Goal: Transaction & Acquisition: Purchase product/service

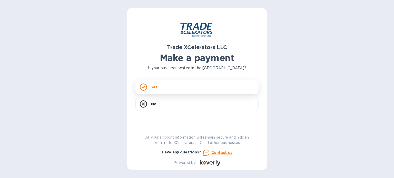
click at [156, 89] on p "Yes" at bounding box center [154, 87] width 6 height 5
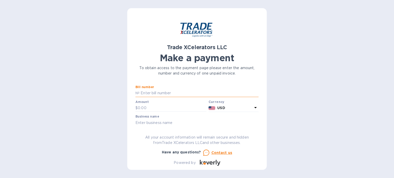
click at [159, 92] on input "text" at bounding box center [199, 94] width 119 height 8
click at [157, 93] on input "text" at bounding box center [199, 94] width 119 height 8
paste input "INVOICE NO. [DATE] 8503608-1"
click at [183, 93] on input "INVOICE NO. [DATE] 8503608-1" at bounding box center [199, 94] width 119 height 8
type input "8503608-1"
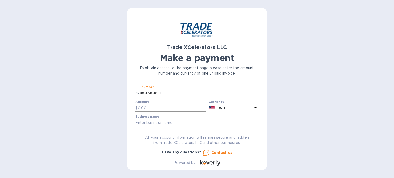
click at [145, 107] on input "text" at bounding box center [172, 108] width 69 height 8
type input "9,142.43"
click at [195, 127] on div "Trade XCelerators LLC Make a payment To obtain access to the payment page pleas…" at bounding box center [197, 91] width 123 height 150
click at [163, 122] on input "text" at bounding box center [197, 123] width 123 height 8
type input "[PERSON_NAME]"
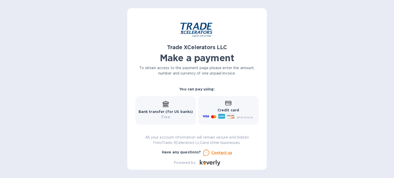
scroll to position [72, 0]
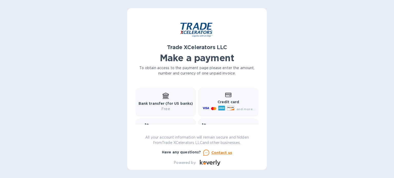
click at [167, 99] on icon at bounding box center [166, 99] width 6 height 1
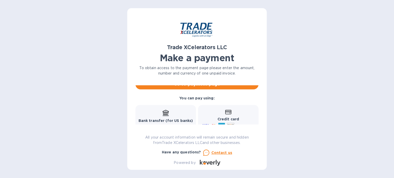
scroll to position [46, 0]
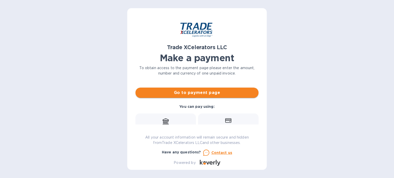
click at [195, 92] on span "Go to payment page" at bounding box center [197, 93] width 115 height 6
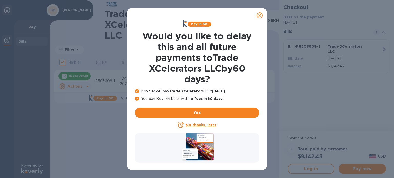
click at [192, 125] on u "No thanks, later" at bounding box center [201, 125] width 31 height 4
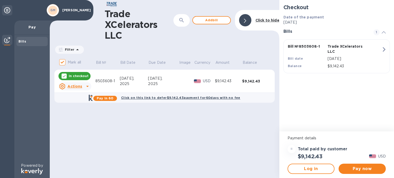
click at [87, 87] on icon at bounding box center [87, 86] width 3 height 1
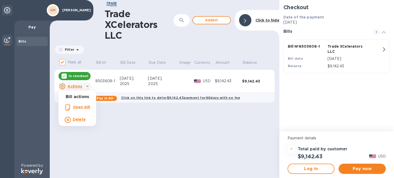
click at [87, 87] on div at bounding box center [197, 89] width 394 height 178
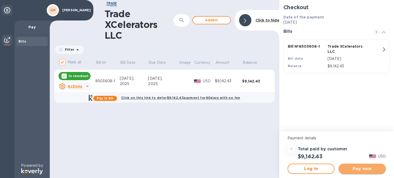
click at [363, 170] on span "Pay now" at bounding box center [362, 169] width 39 height 6
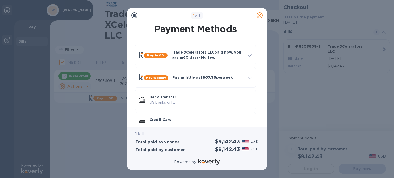
scroll to position [14, 0]
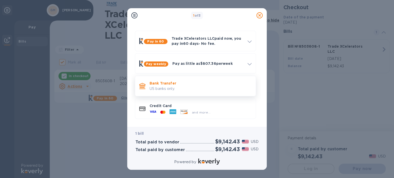
click at [164, 82] on p "Bank Transfer" at bounding box center [201, 83] width 102 height 5
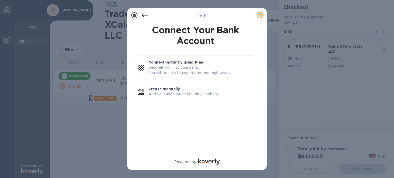
click at [143, 15] on icon at bounding box center [145, 15] width 6 height 6
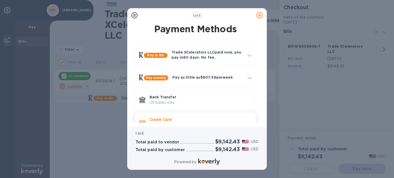
click at [160, 121] on p "Credit Card" at bounding box center [201, 119] width 102 height 5
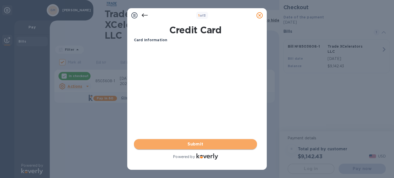
click at [197, 146] on span "Submit" at bounding box center [195, 144] width 115 height 6
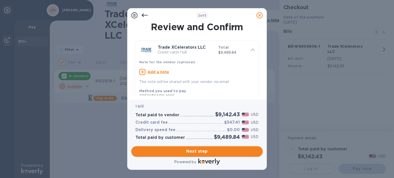
click at [200, 149] on span "Next step" at bounding box center [197, 152] width 123 height 6
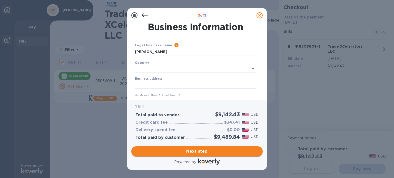
type input "[GEOGRAPHIC_DATA]"
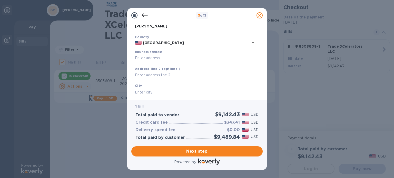
click at [155, 56] on input "Business address" at bounding box center [195, 58] width 121 height 8
type input "[STREET_ADDRESS][PERSON_NAME]"
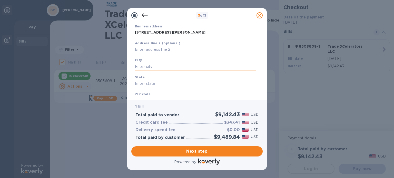
click at [152, 68] on input "text" at bounding box center [195, 67] width 121 height 8
type input "n"
type input "Niles"
click at [150, 82] on input "text" at bounding box center [195, 84] width 121 height 8
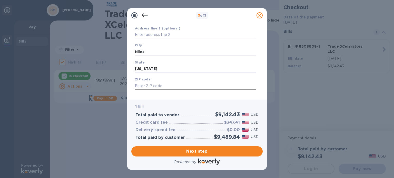
scroll to position [73, 0]
type input "[US_STATE]"
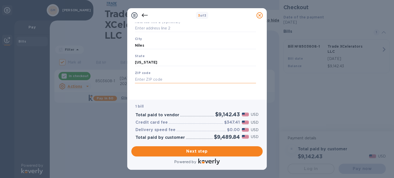
click at [150, 80] on input "text" at bounding box center [195, 80] width 121 height 8
type input "60714"
click at [200, 151] on span "Next step" at bounding box center [197, 152] width 123 height 6
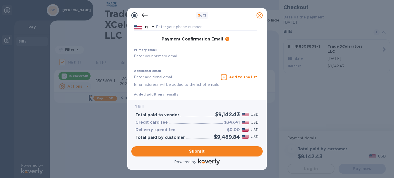
click at [141, 54] on input "text" at bounding box center [195, 56] width 123 height 8
type input "[EMAIL_ADDRESS][DOMAIN_NAME]"
type input "[PERSON_NAME]"
type input "8474148200"
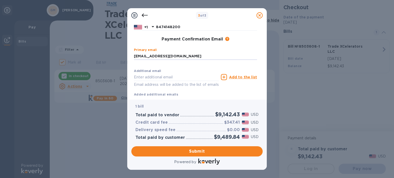
type input "[EMAIL_ADDRESS][DOMAIN_NAME]"
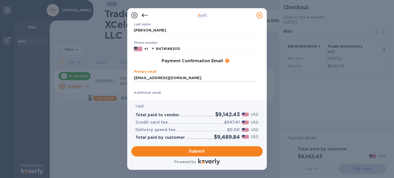
scroll to position [89, 0]
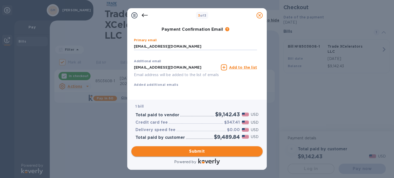
click at [199, 152] on span "Submit" at bounding box center [197, 152] width 123 height 6
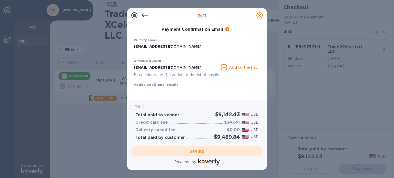
checkbox input "false"
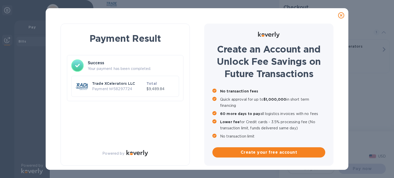
scroll to position [0, 0]
